Goal: Task Accomplishment & Management: Use online tool/utility

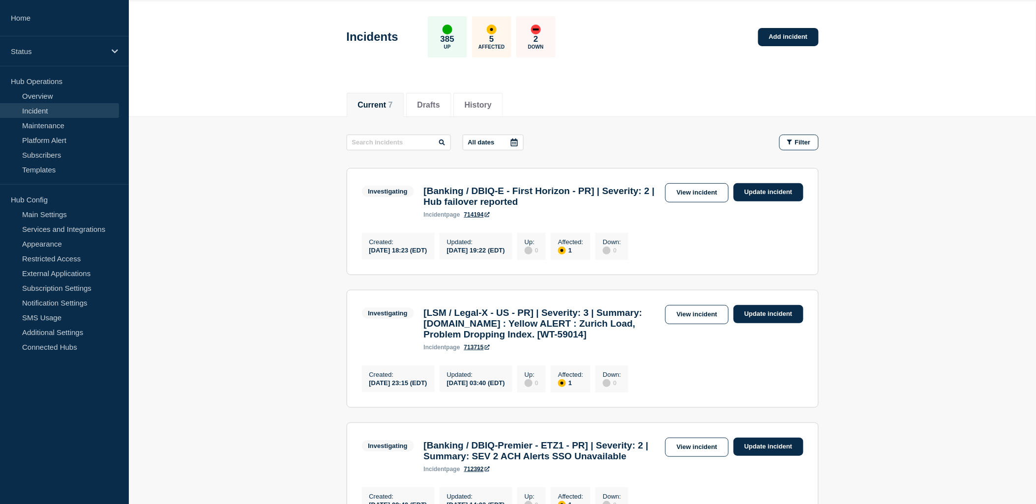
scroll to position [55, 0]
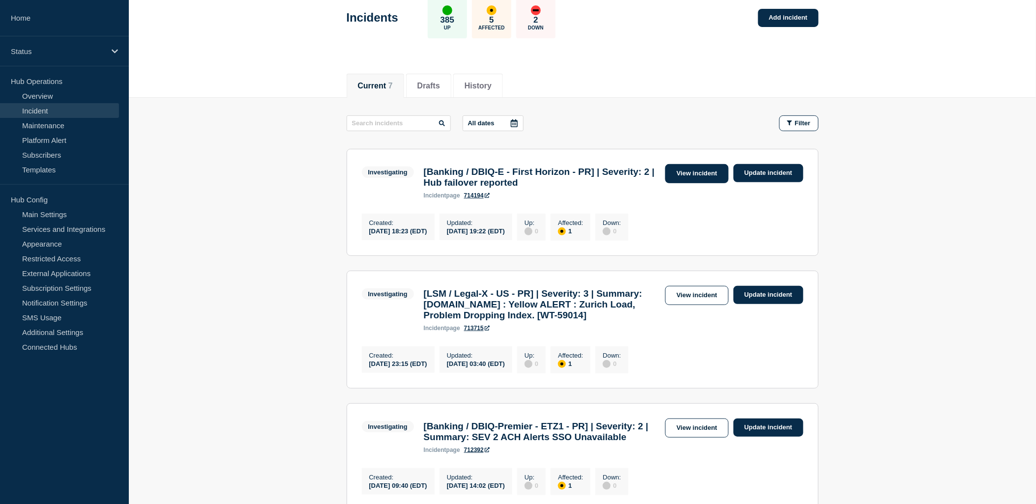
click at [710, 173] on link "View incident" at bounding box center [696, 173] width 63 height 19
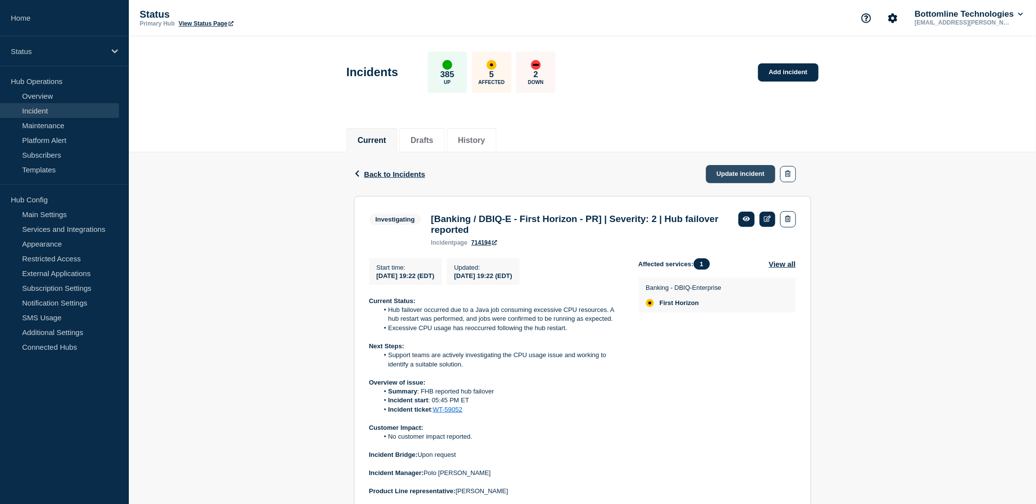
click at [733, 175] on link "Update incident" at bounding box center [741, 174] width 70 height 18
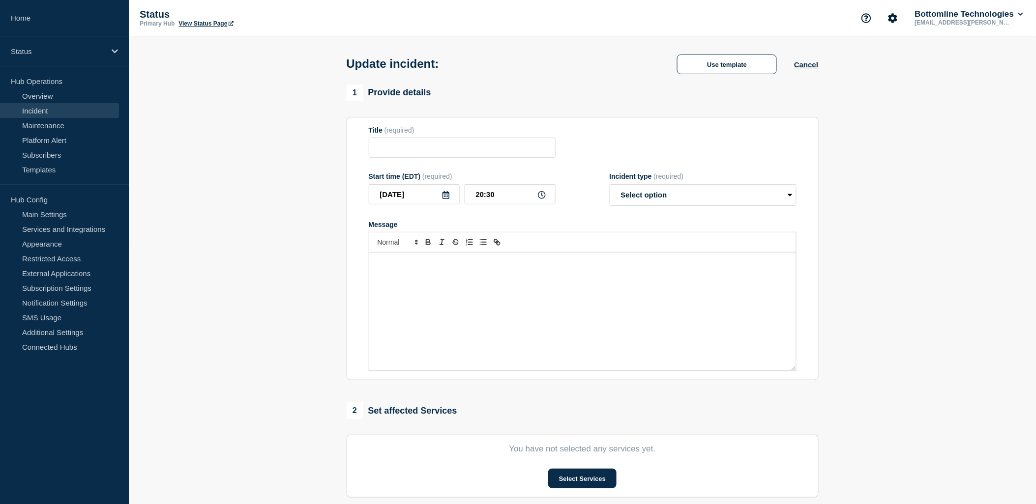
type input "[Banking / DBIQ-E - First Horizon - PR] | Severity: 2 | Hub failover reported"
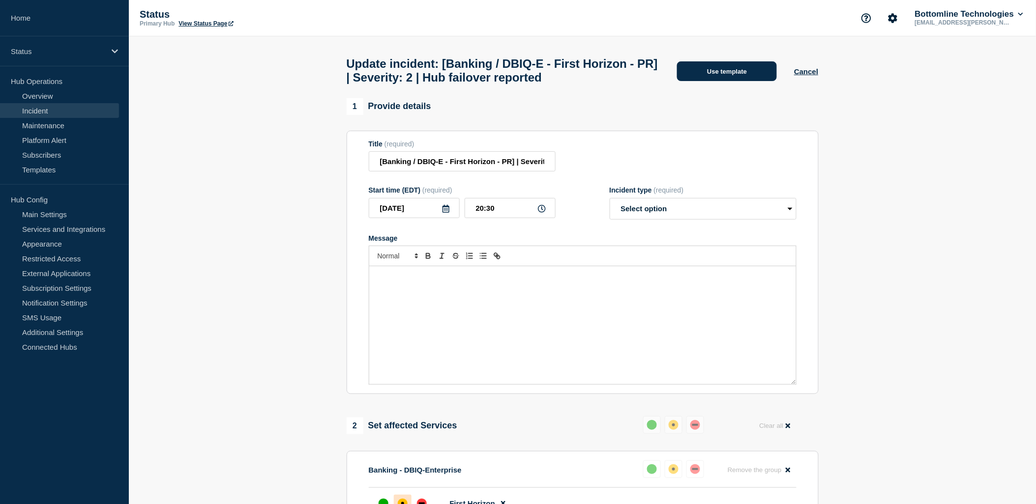
click at [726, 80] on button "Use template" at bounding box center [727, 71] width 100 height 20
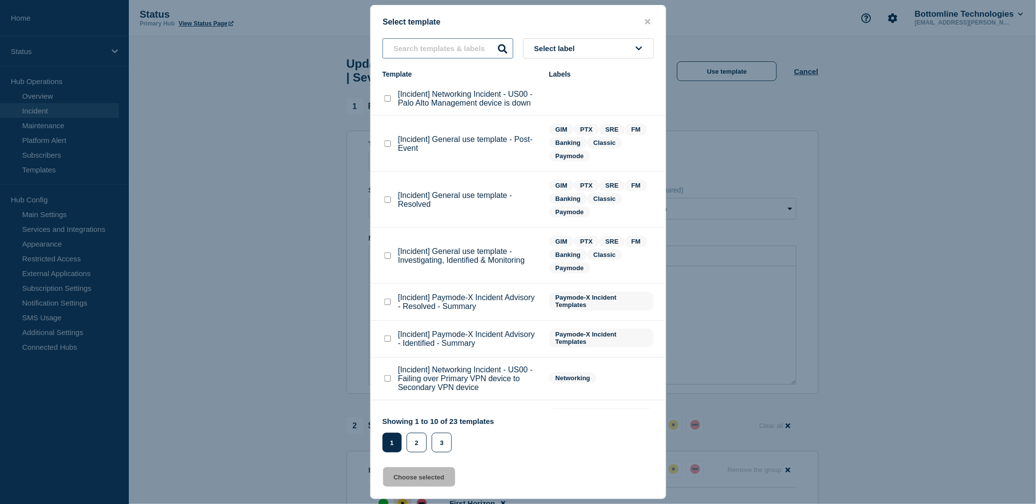
click at [438, 48] on input "text" at bounding box center [447, 48] width 131 height 20
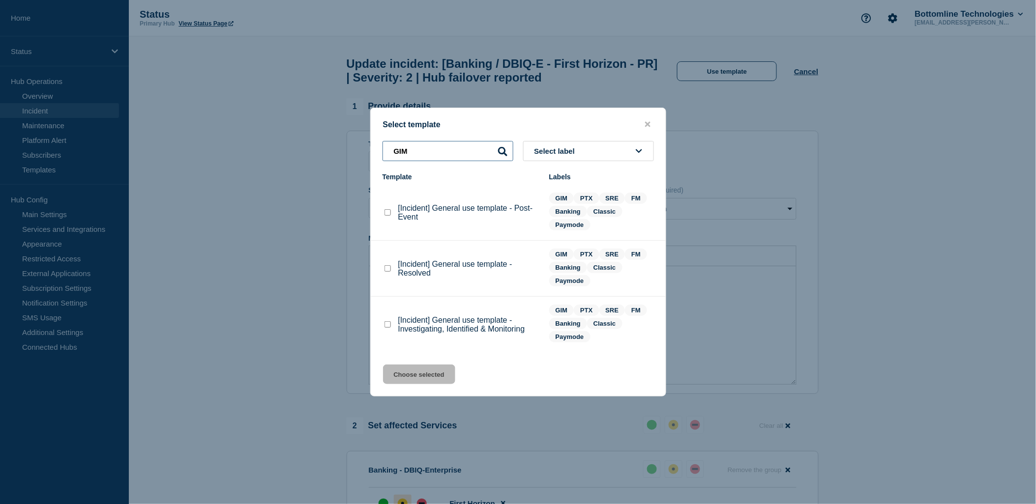
type input "GIM"
click at [385, 328] on checkbox"] "[Incident] General use template - Investigating, Identified & Monitoring checkb…" at bounding box center [387, 324] width 6 height 6
checkbox checkbox"] "true"
click at [425, 384] on button "Choose selected" at bounding box center [419, 375] width 72 height 20
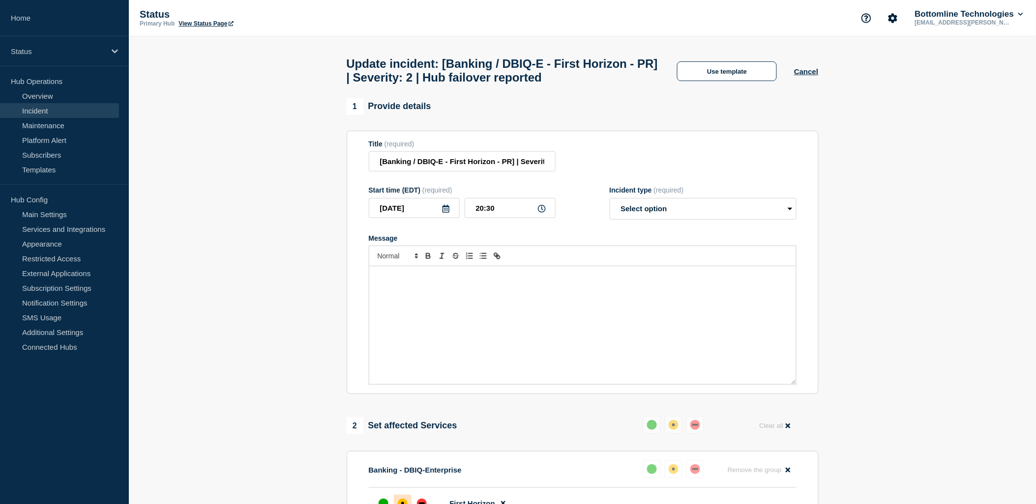
select select "investigating"
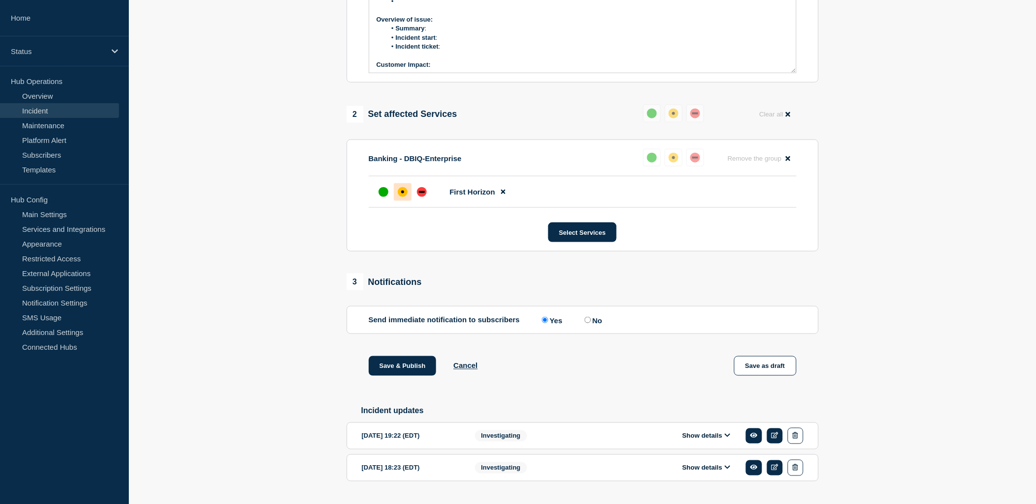
scroll to position [360, 0]
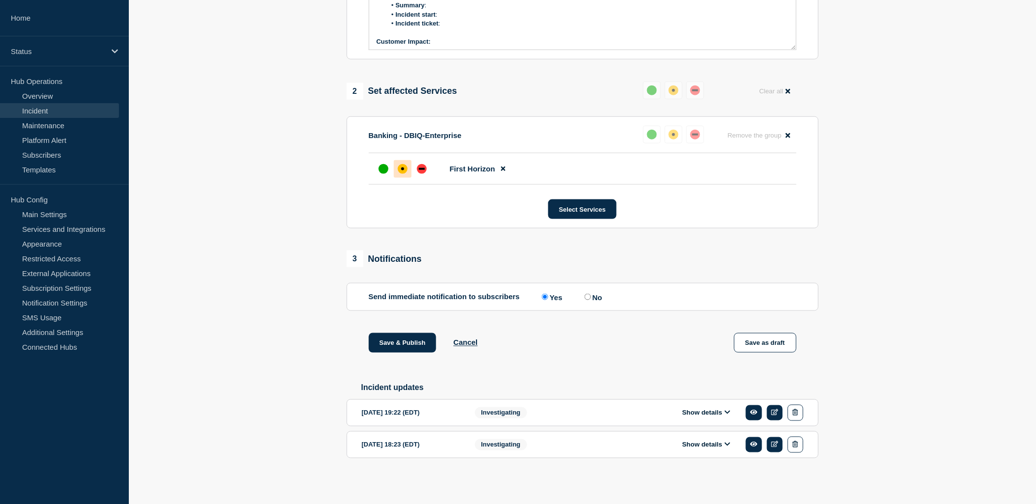
click at [710, 415] on button "Show details" at bounding box center [706, 413] width 54 height 8
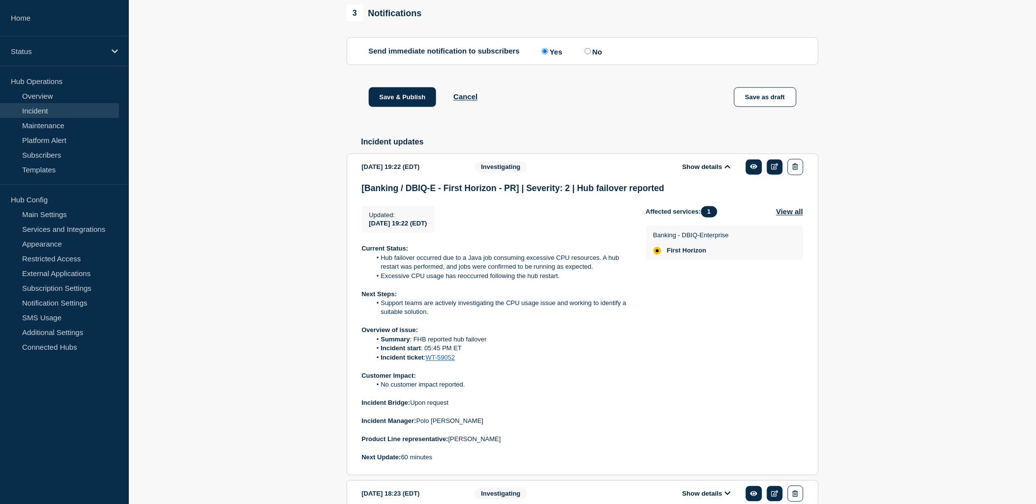
scroll to position [633, 0]
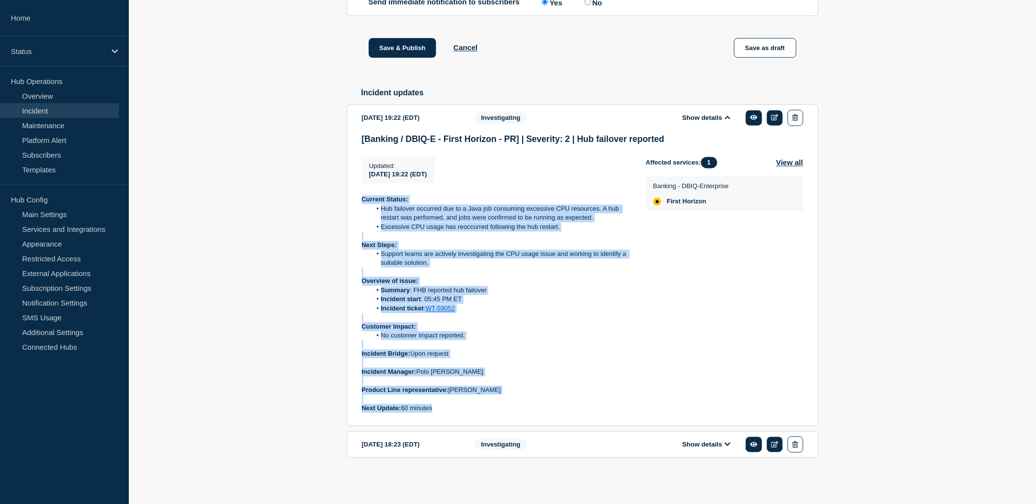
drag, startPoint x: 361, startPoint y: 220, endPoint x: 461, endPoint y: 440, distance: 242.0
click at [461, 427] on section "[DATE] 19:22 (EDT) Show details Investigating [Banking / DBIQ-E - First Horizon…" at bounding box center [583, 266] width 472 height 322
copy div "Current Status: Hub failover occurred due to a Java job consuming excessive CPU…"
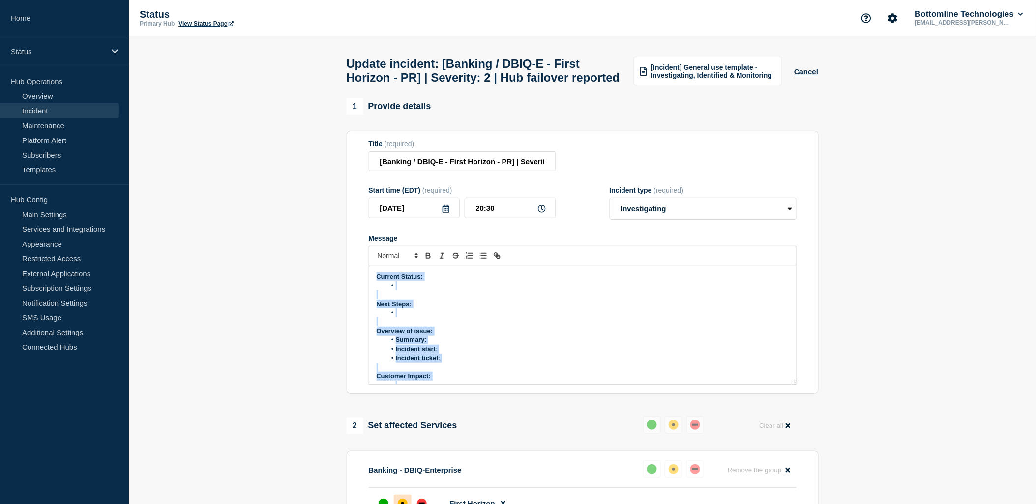
scroll to position [84, 0]
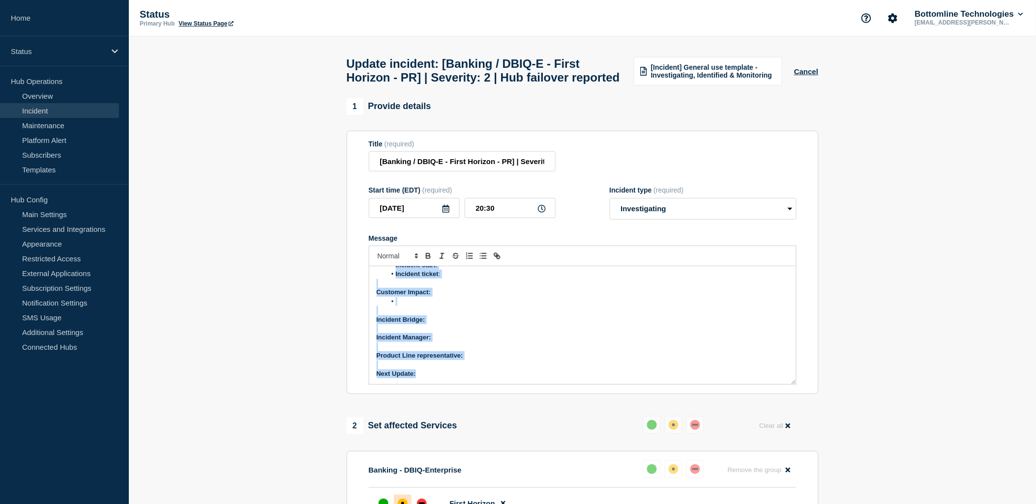
drag, startPoint x: 374, startPoint y: 297, endPoint x: 572, endPoint y: 458, distance: 254.8
paste div "Message"
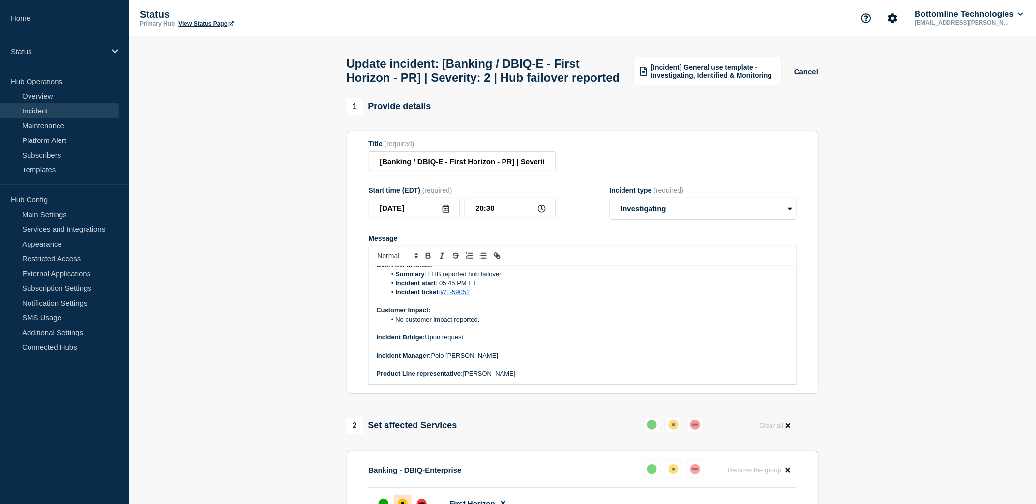
scroll to position [95, 0]
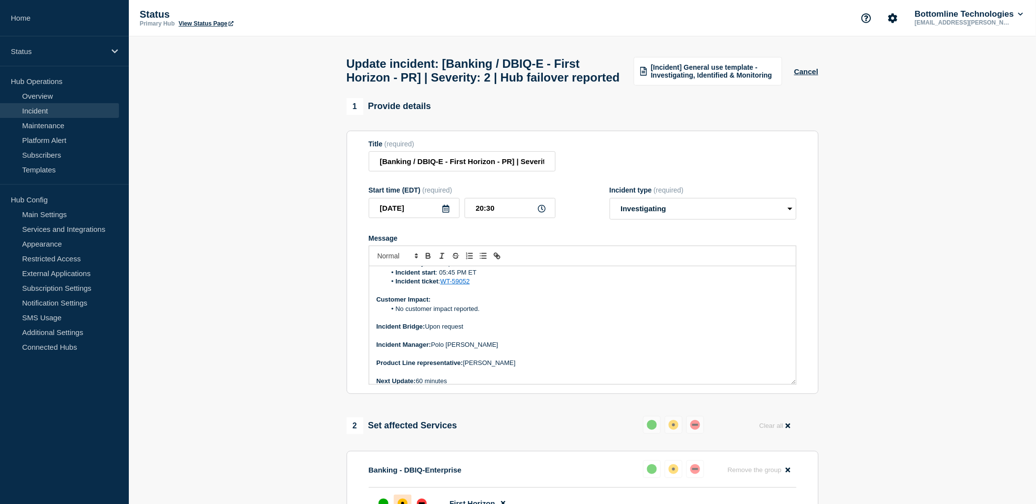
click at [424, 386] on p "Next Update: 60 minutes" at bounding box center [583, 381] width 412 height 9
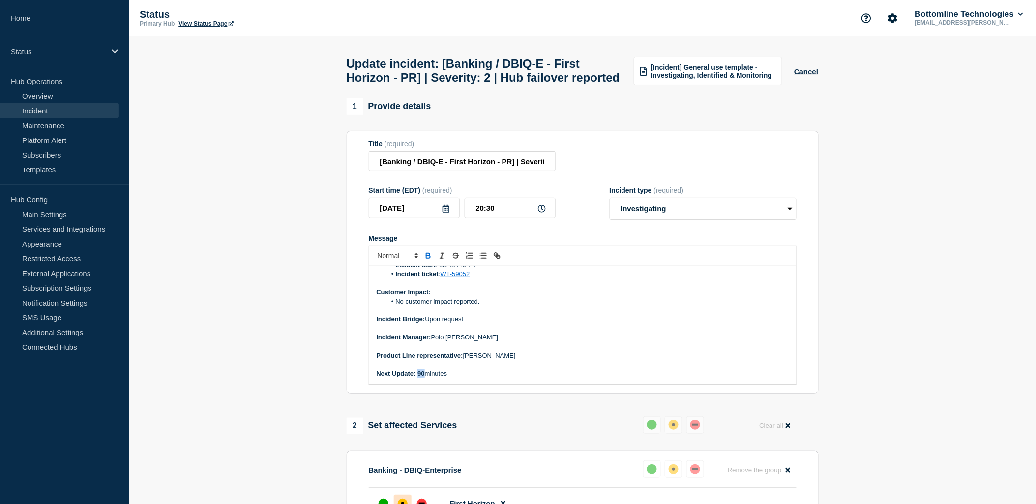
click at [424, 378] on p "Next Update: 90 minutes" at bounding box center [583, 374] width 412 height 9
click at [426, 261] on icon "Toggle bold text" at bounding box center [428, 256] width 9 height 9
click at [647, 351] on p "Message" at bounding box center [583, 347] width 412 height 9
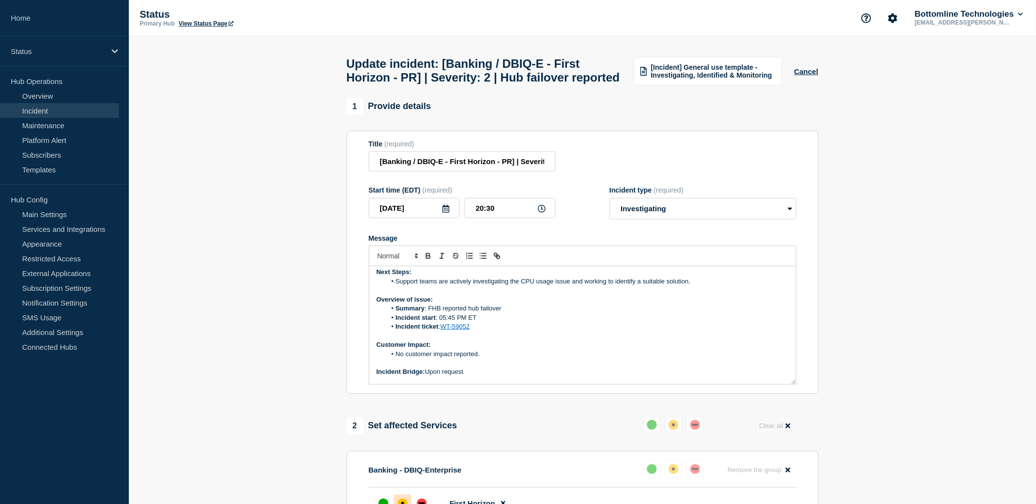
scroll to position [0, 0]
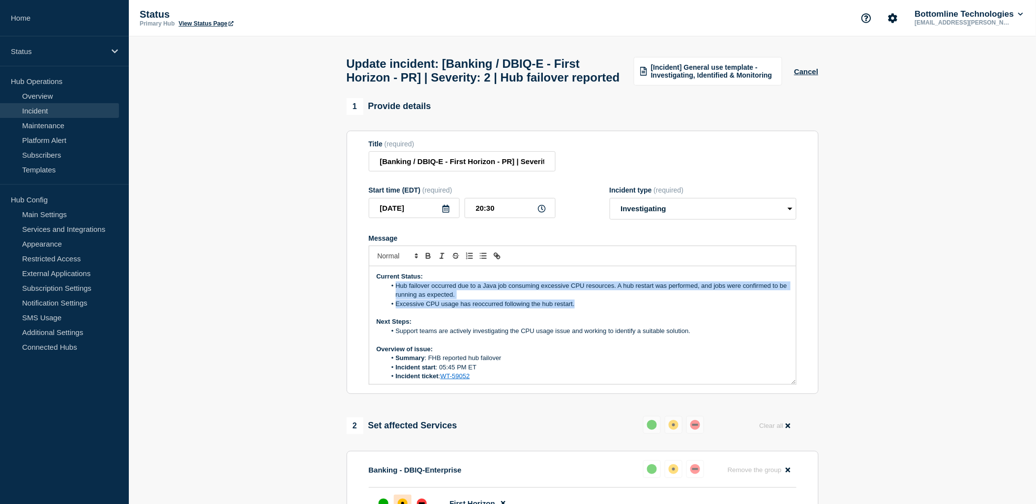
drag, startPoint x: 578, startPoint y: 322, endPoint x: 395, endPoint y: 308, distance: 183.9
click at [392, 308] on ol "Hub failover occurred due to a Java job consuming excessive CPU resources. A hu…" at bounding box center [583, 295] width 412 height 27
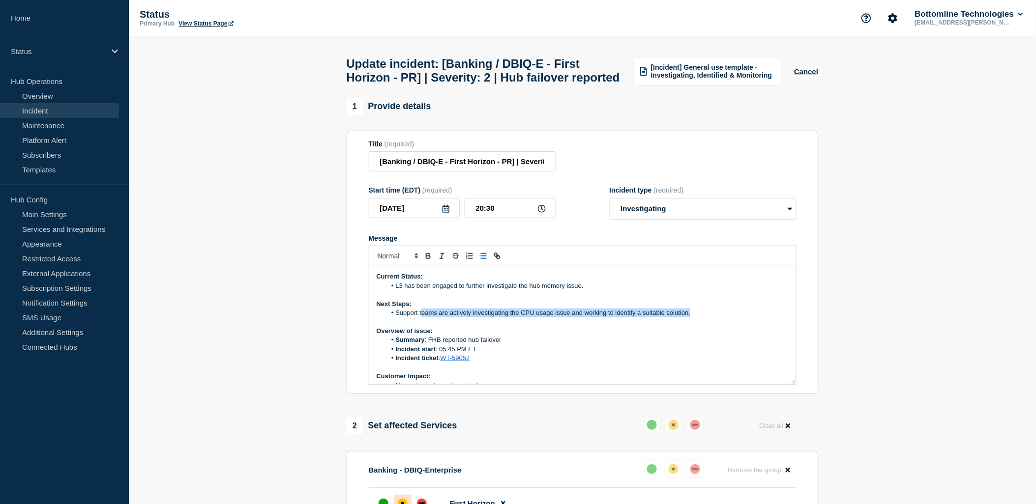
drag, startPoint x: 691, startPoint y: 334, endPoint x: 444, endPoint y: 336, distance: 246.8
click at [439, 318] on li "Support teams are actively investigating the CPU usage issue and working to ide…" at bounding box center [587, 313] width 403 height 9
click at [737, 326] on p "Message" at bounding box center [583, 322] width 412 height 9
drag, startPoint x: 396, startPoint y: 336, endPoint x: 692, endPoint y: 343, distance: 296.5
click at [692, 343] on div "Current Status: L3 has been engaged to further investigate the hub memory issue…" at bounding box center [582, 325] width 427 height 118
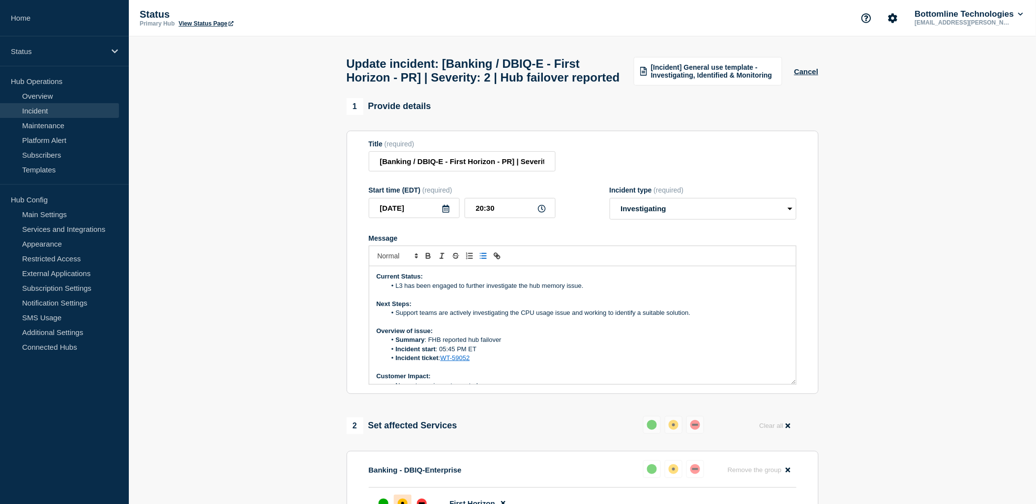
click at [675, 309] on p "Next Steps:" at bounding box center [583, 304] width 412 height 9
click at [455, 318] on li "Support teams are actively investigating the CPU usage issue and working to ide…" at bounding box center [587, 313] width 403 height 9
drag, startPoint x: 396, startPoint y: 333, endPoint x: 725, endPoint y: 338, distance: 328.9
click at [725, 318] on li "Support teams are continuing to actively investigate the CPU usage issue and wo…" at bounding box center [587, 313] width 403 height 9
copy li "Support teams are continuing to actively investigate the CPU usage issue and wo…"
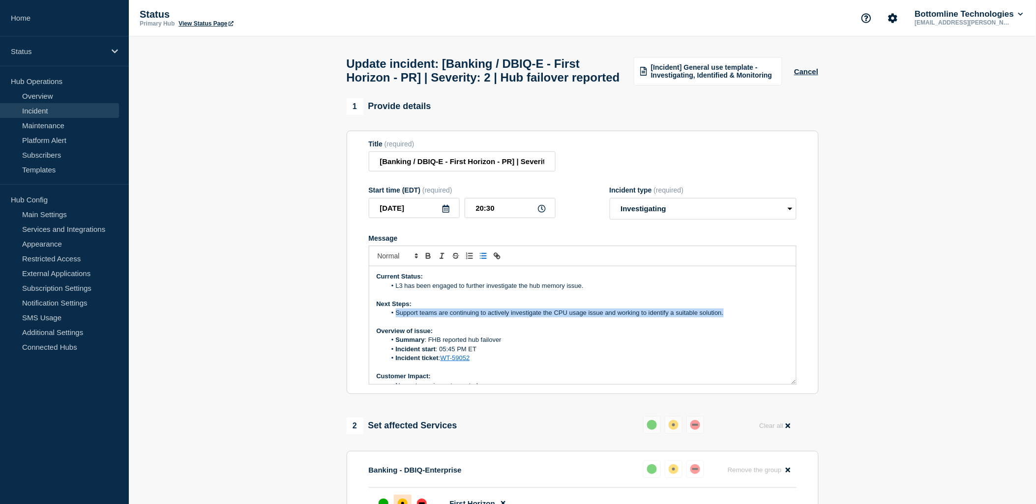
click at [544, 318] on li "Support teams are continuing to actively investigate the CPU usage issue and wo…" at bounding box center [587, 313] width 403 height 9
click at [674, 318] on li "Support teams are continuing to actively investigate the CPU usage issue and wo…" at bounding box center [587, 313] width 403 height 9
drag, startPoint x: 750, startPoint y: 322, endPoint x: 750, endPoint y: 327, distance: 4.9
click at [750, 309] on p "Next Steps:" at bounding box center [583, 304] width 412 height 9
drag, startPoint x: 728, startPoint y: 338, endPoint x: 395, endPoint y: 337, distance: 333.3
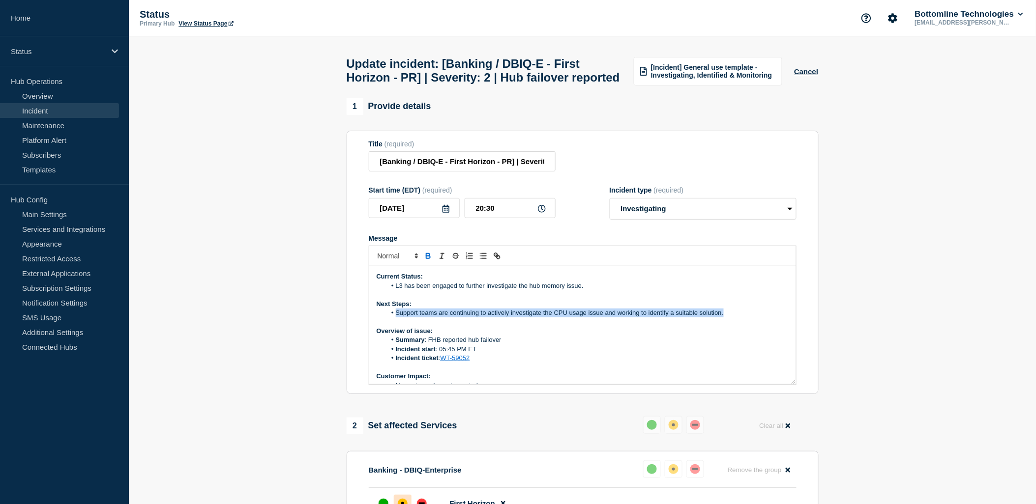
click at [395, 318] on li "Support teams are continuing to actively investigate the CPU usage issue and wo…" at bounding box center [587, 313] width 403 height 9
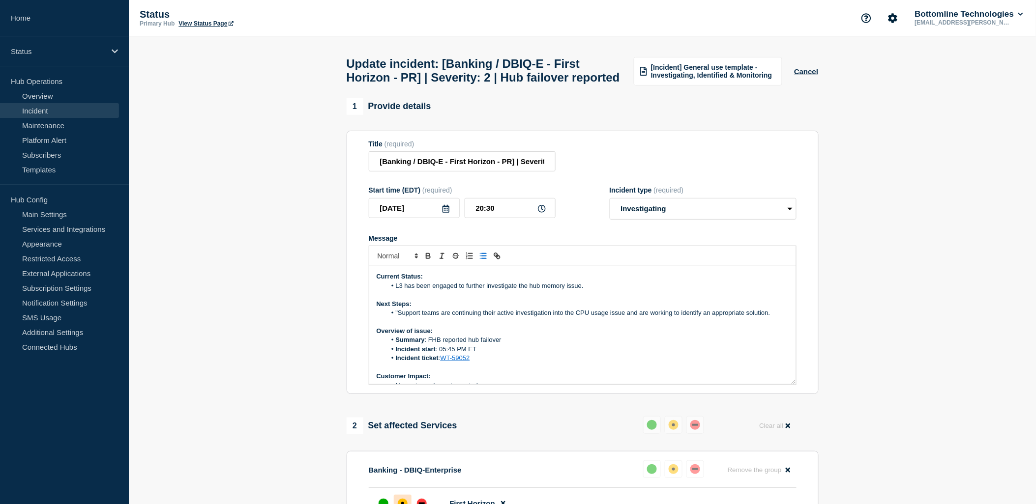
click at [398, 318] on li ""Support teams are continuing their active investigation into the CPU usage iss…" at bounding box center [587, 313] width 403 height 9
click at [643, 354] on li "Incident start : 05:45 PM ET" at bounding box center [587, 349] width 403 height 9
drag, startPoint x: 488, startPoint y: 300, endPoint x: 392, endPoint y: 308, distance: 96.1
click at [392, 291] on li "L3 has been engaged to further investigate the hub memory issue." at bounding box center [587, 286] width 403 height 9
copy li "L3 has been engaged to further investigate the hub memory issue."
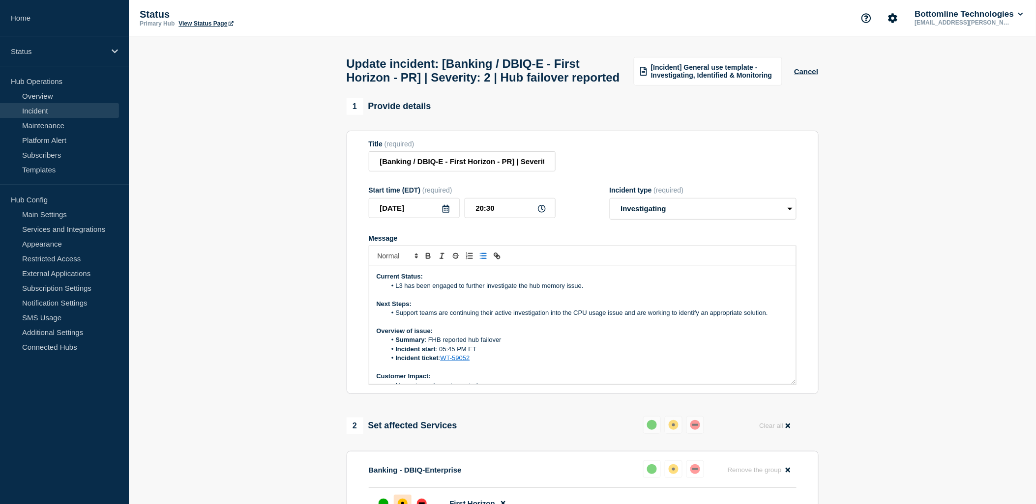
click at [494, 318] on li "Support teams are continuing their active investigation into the CPU usage issu…" at bounding box center [587, 313] width 403 height 9
drag, startPoint x: 394, startPoint y: 309, endPoint x: 587, endPoint y: 306, distance: 193.2
click at [587, 291] on li "L3 has been engaged to further investigate the hub memory issue." at bounding box center [587, 286] width 403 height 9
drag, startPoint x: 401, startPoint y: 308, endPoint x: 463, endPoint y: 291, distance: 64.8
click at [405, 291] on li ""Level 3 support has been engaged to conduct a deeper investigation into the hu…" at bounding box center [587, 286] width 403 height 9
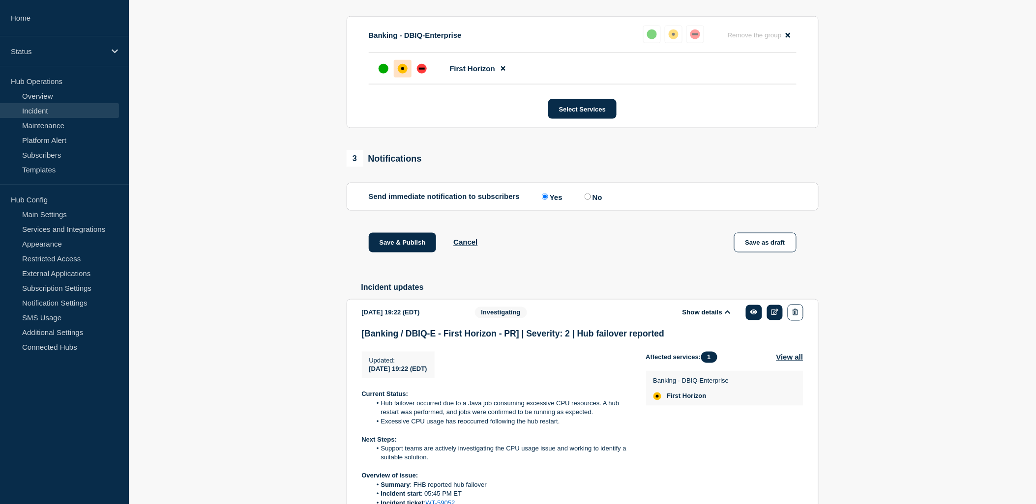
scroll to position [436, 0]
click at [395, 251] on button "Save & Publish" at bounding box center [403, 242] width 68 height 20
